Goal: Task Accomplishment & Management: Complete application form

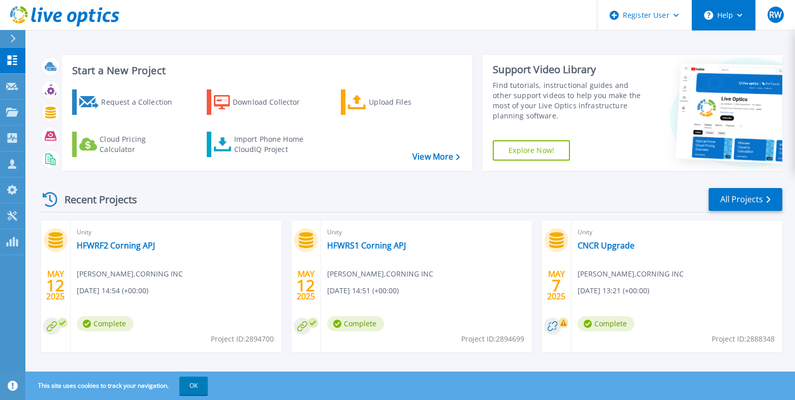
click at [740, 17] on icon at bounding box center [740, 16] width 6 height 4
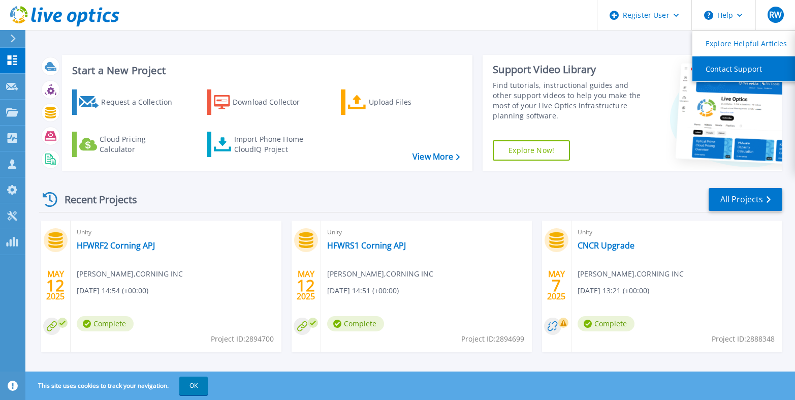
click at [742, 70] on link "Contact Support" at bounding box center [748, 68] width 113 height 25
click at [717, 66] on link "Contact Support" at bounding box center [748, 68] width 113 height 25
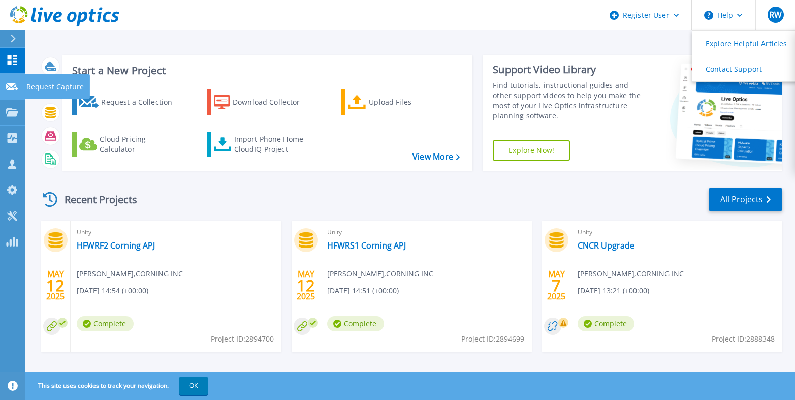
click at [38, 84] on p "Request Capture" at bounding box center [54, 87] width 57 height 26
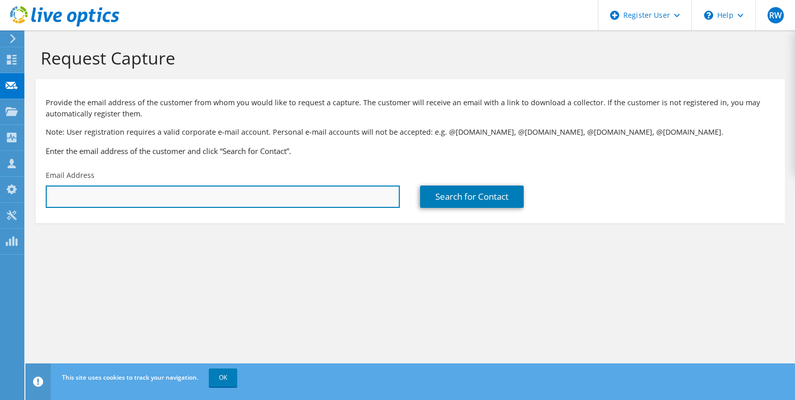
click at [67, 203] on input "text" at bounding box center [223, 196] width 354 height 22
paste input "[EMAIL_ADDRESS][DOMAIN_NAME]"
type input "[EMAIL_ADDRESS][DOMAIN_NAME]"
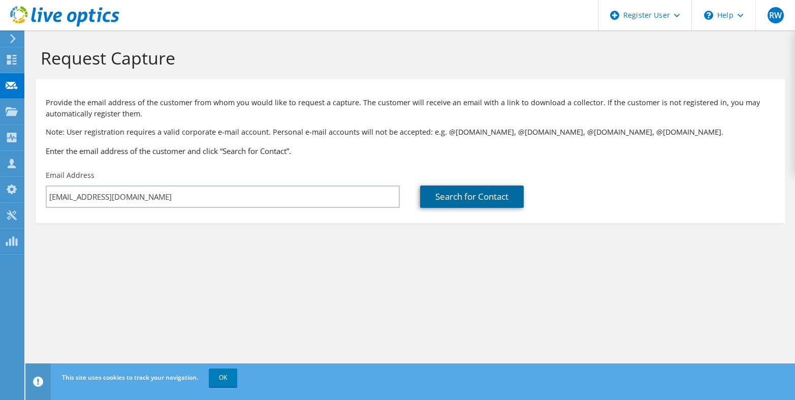
click at [475, 197] on link "Search for Contact" at bounding box center [472, 196] width 104 height 22
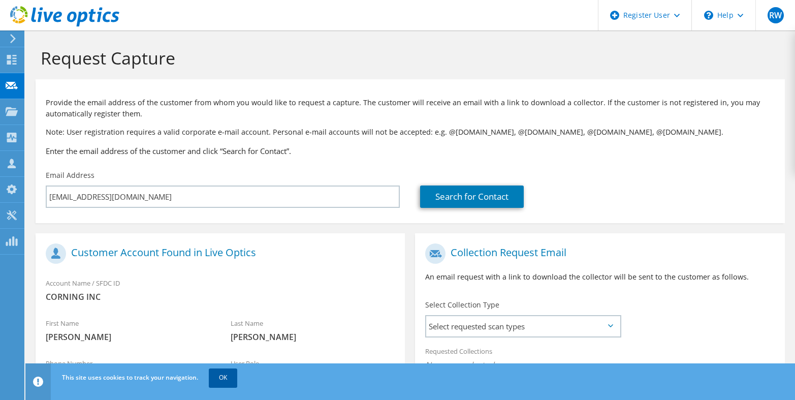
click at [220, 379] on link "OK" at bounding box center [223, 377] width 28 height 18
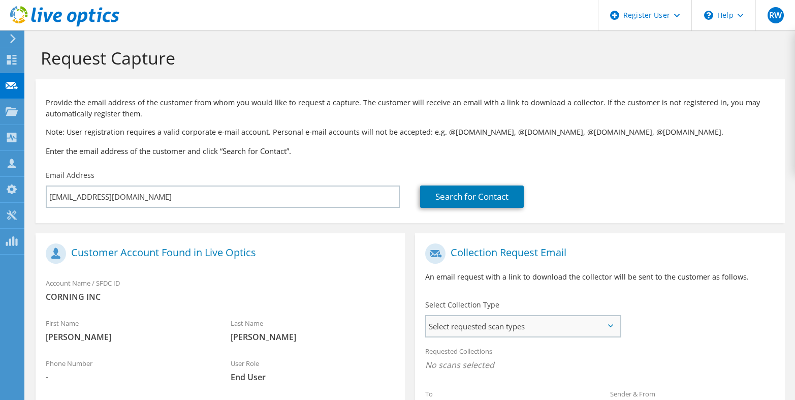
click at [578, 320] on span "Select requested scan types" at bounding box center [522, 326] width 193 height 20
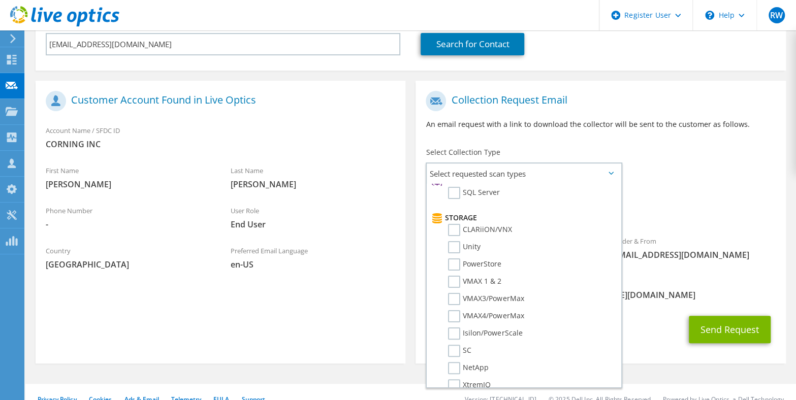
scroll to position [152, 0]
click at [724, 13] on div "\n Help" at bounding box center [724, 15] width 64 height 30
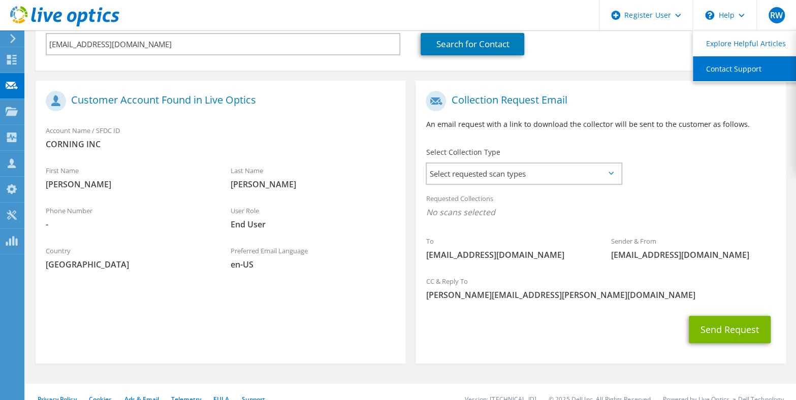
click at [729, 70] on link "Contact Support" at bounding box center [749, 68] width 113 height 25
